Goal: Information Seeking & Learning: Learn about a topic

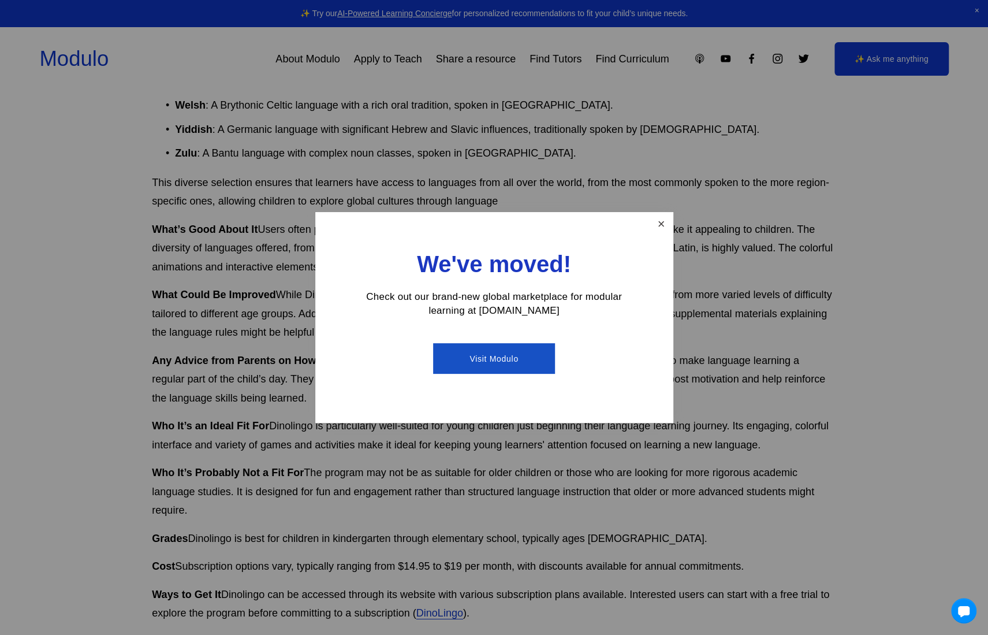
click at [661, 222] on link "Close" at bounding box center [661, 224] width 20 height 20
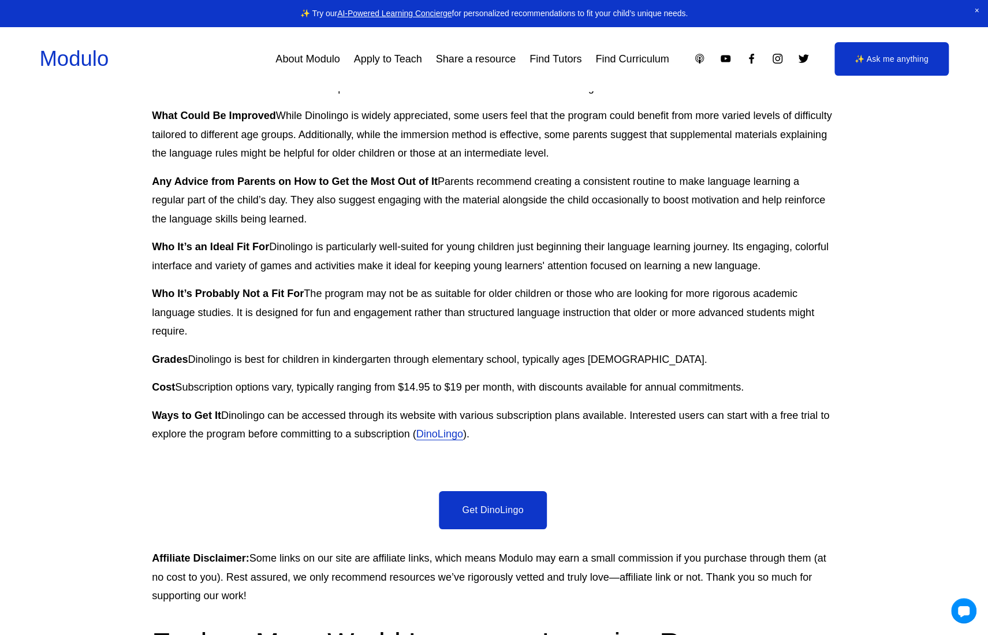
scroll to position [2632, 1]
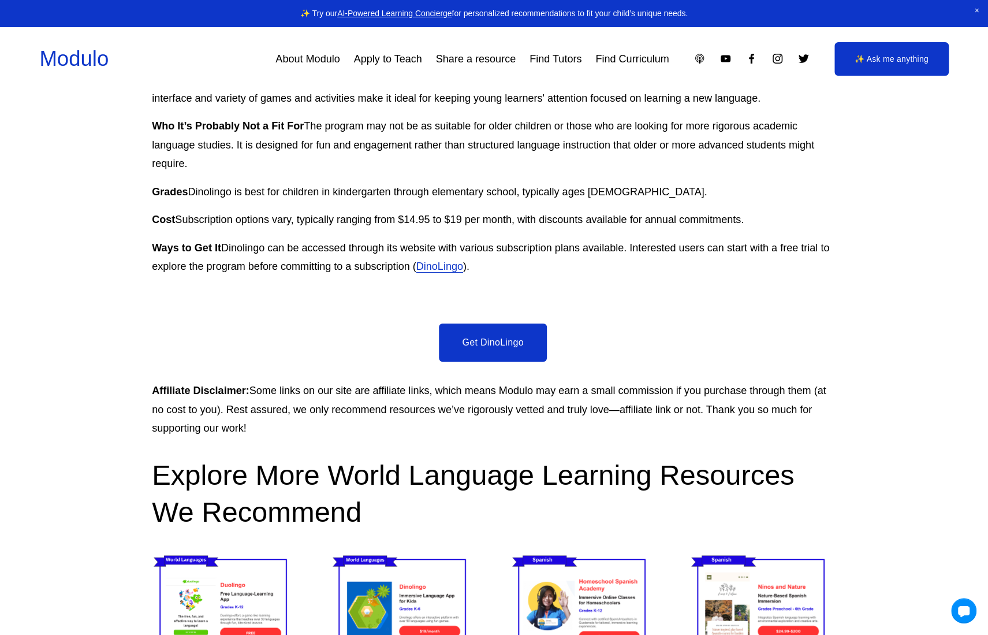
click at [492, 323] on link "Get DinoLingo" at bounding box center [492, 342] width 107 height 38
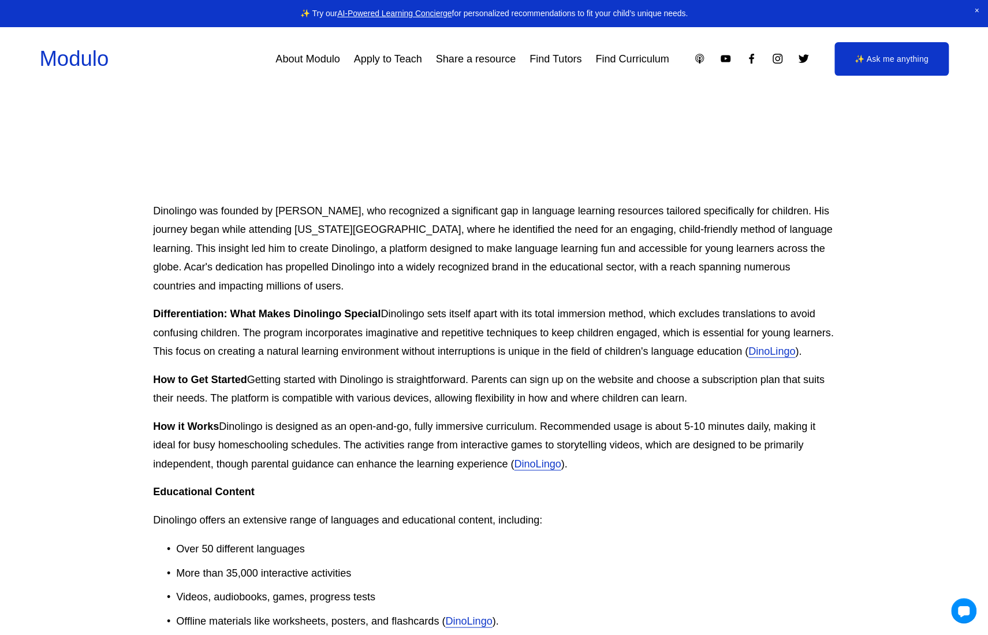
scroll to position [462, 0]
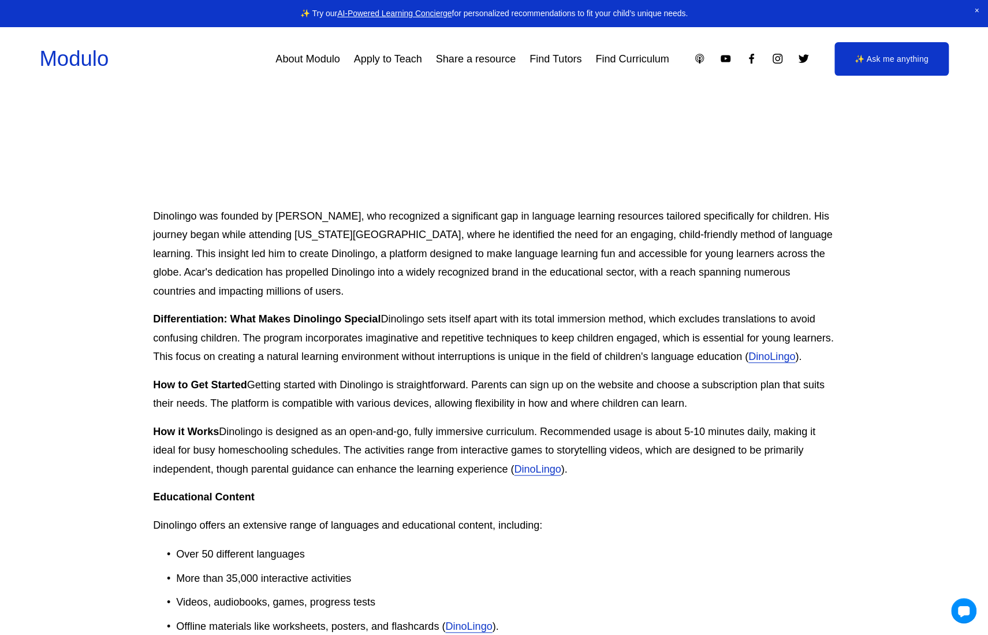
click at [520, 475] on link "DinoLingo" at bounding box center [537, 469] width 47 height 12
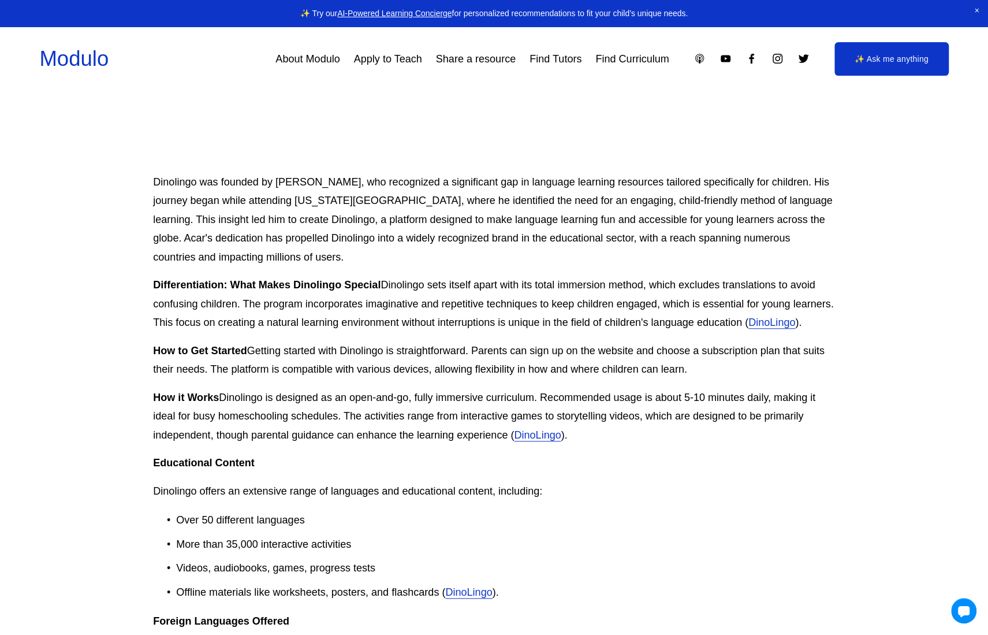
scroll to position [520, 0]
